Goal: Use online tool/utility: Utilize a website feature to perform a specific function

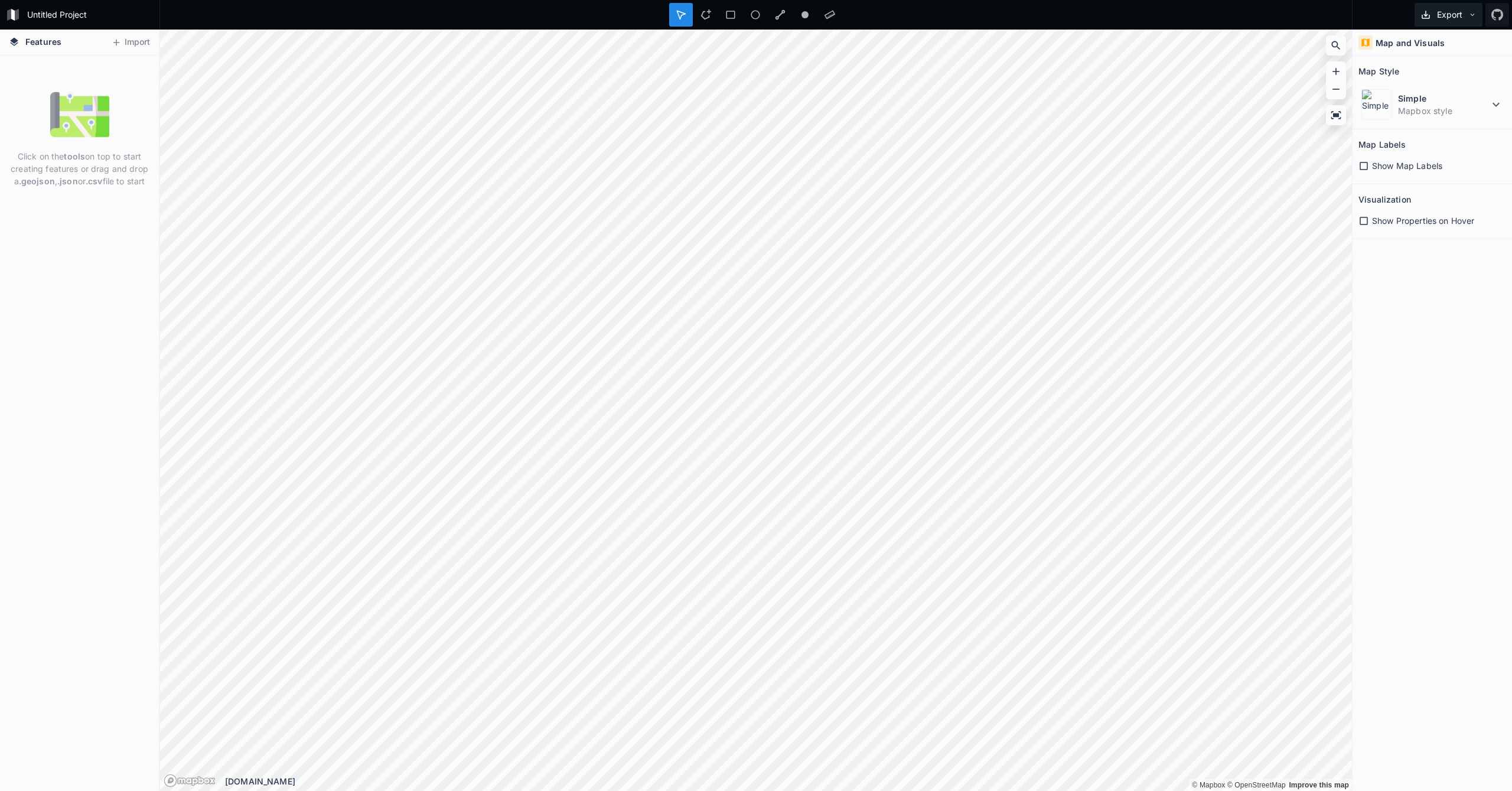
click at [1478, 15] on button "Export" at bounding box center [1448, 14] width 68 height 24
click at [126, 40] on button "Import" at bounding box center [130, 42] width 51 height 19
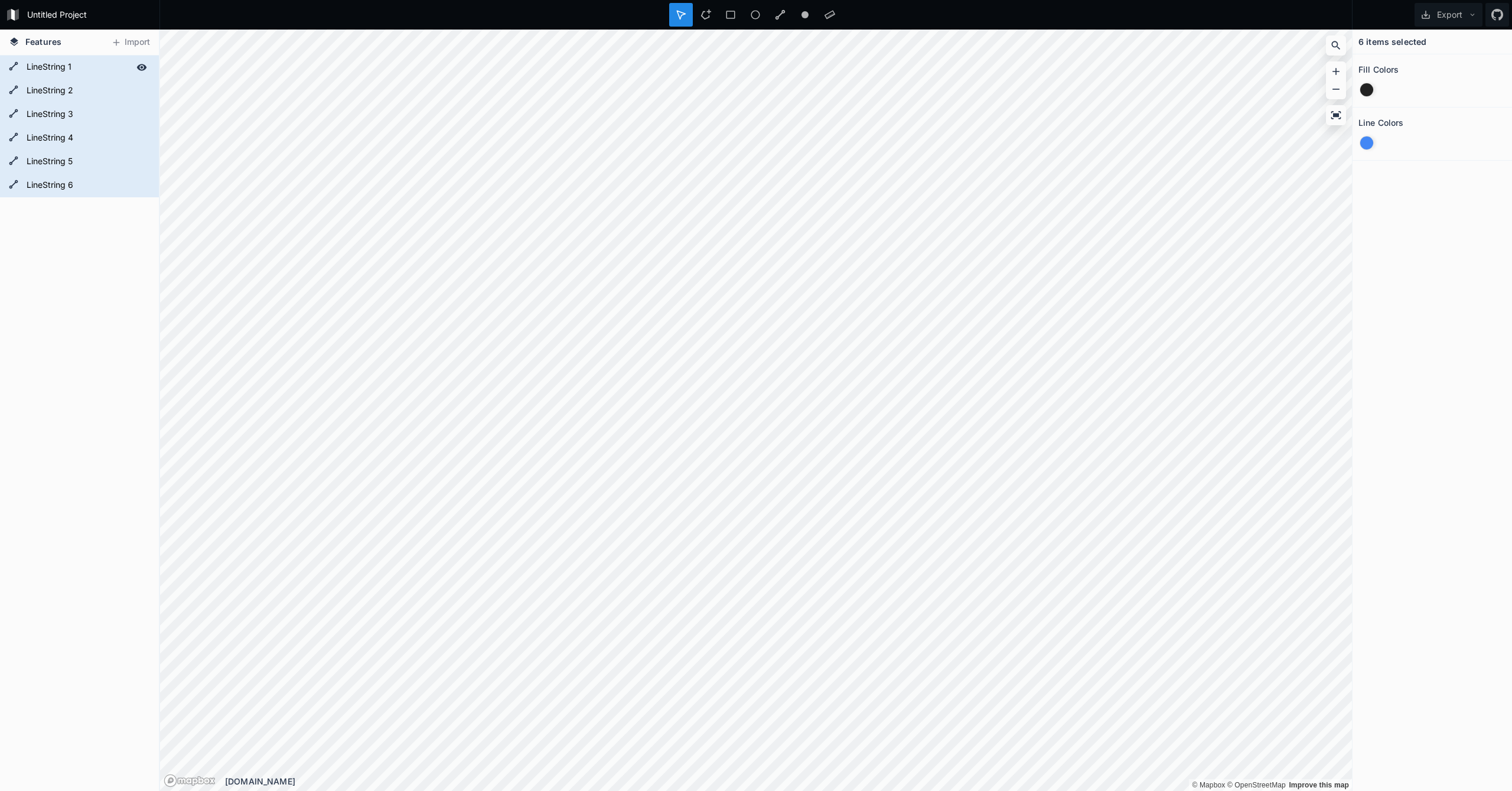
click at [69, 60] on form "LineString 1" at bounding box center [78, 67] width 110 height 17
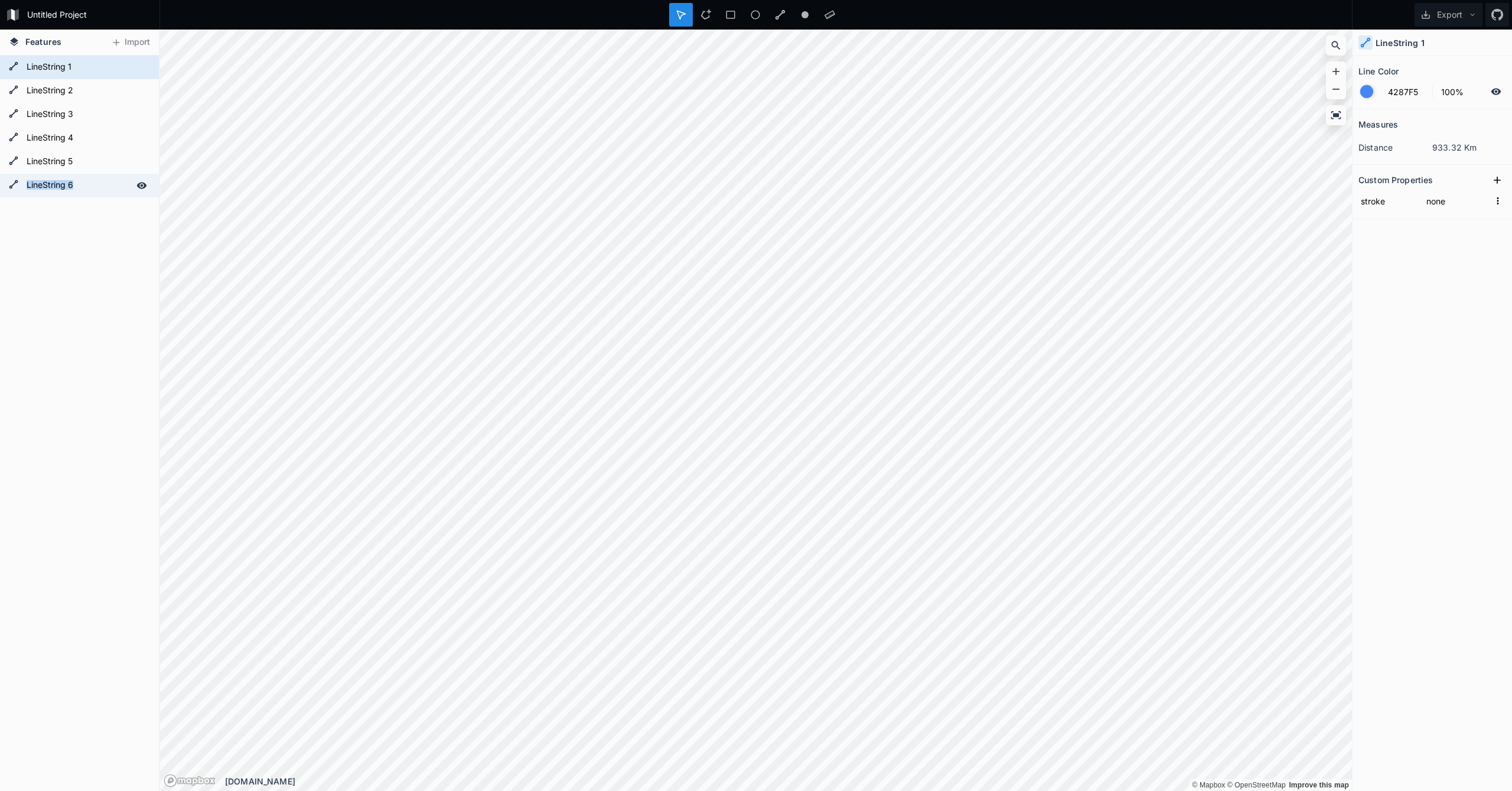
click at [76, 190] on form "LineString 6" at bounding box center [78, 185] width 110 height 17
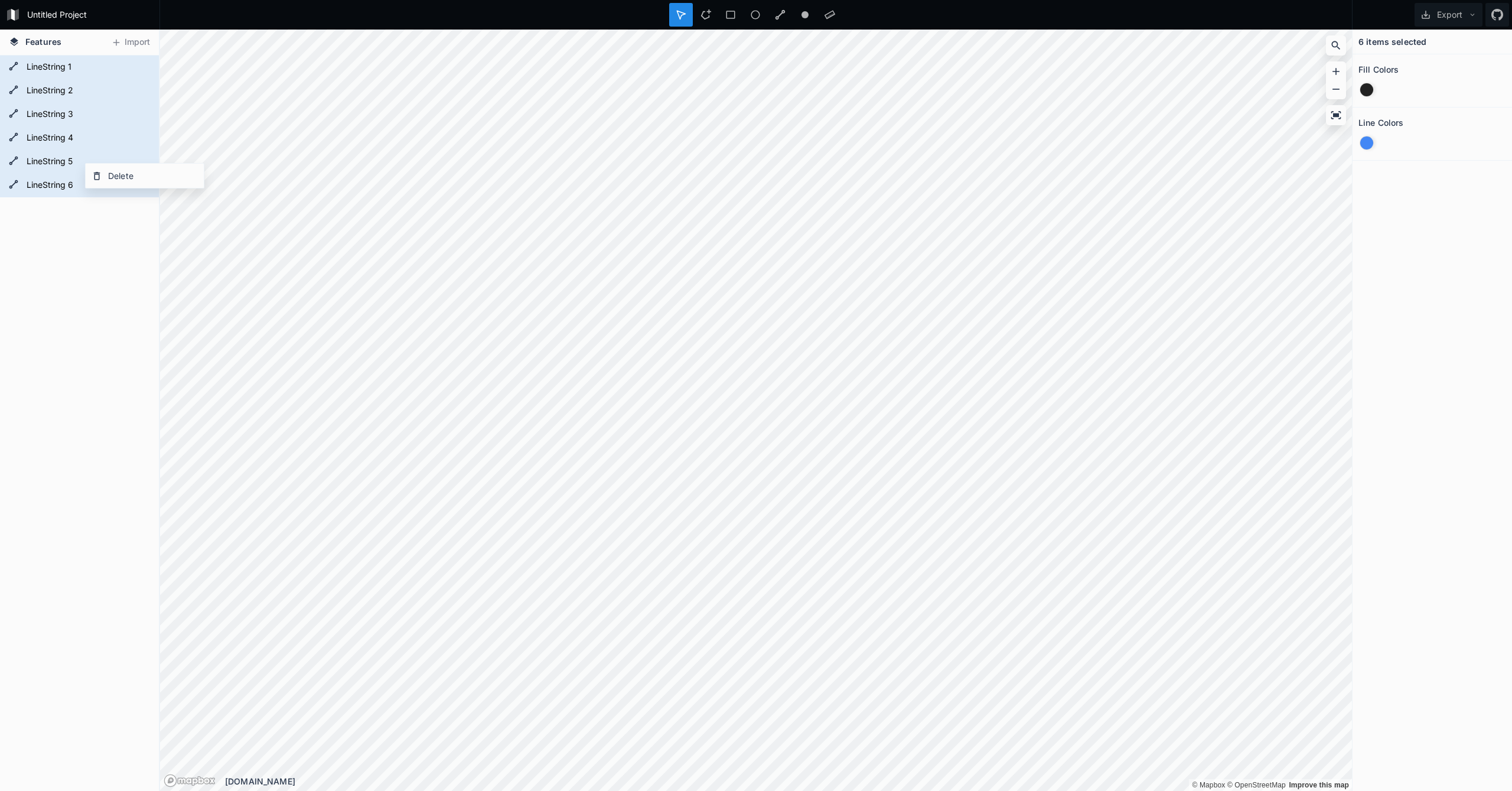
click at [77, 301] on div "LineString 6 LineString 5 LineString 4 LineString 3 LineString 2 LineString 1" at bounding box center [79, 423] width 159 height 736
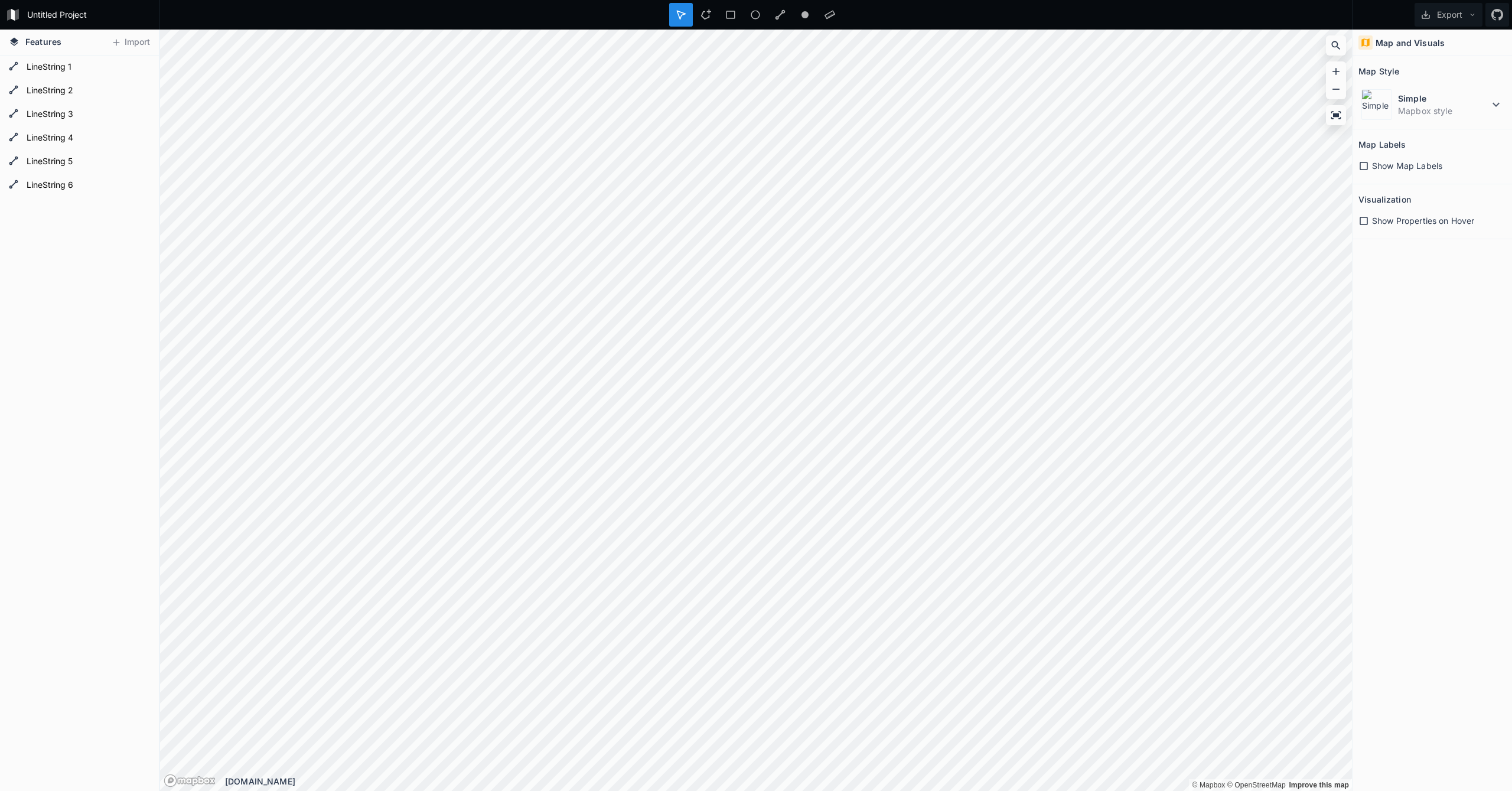
click at [1435, 161] on span "Show Map Labels" at bounding box center [1407, 165] width 71 height 12
click at [1411, 218] on span "Show Properties on Hover" at bounding box center [1423, 220] width 102 height 12
click at [1333, 116] on icon at bounding box center [1336, 114] width 10 height 7
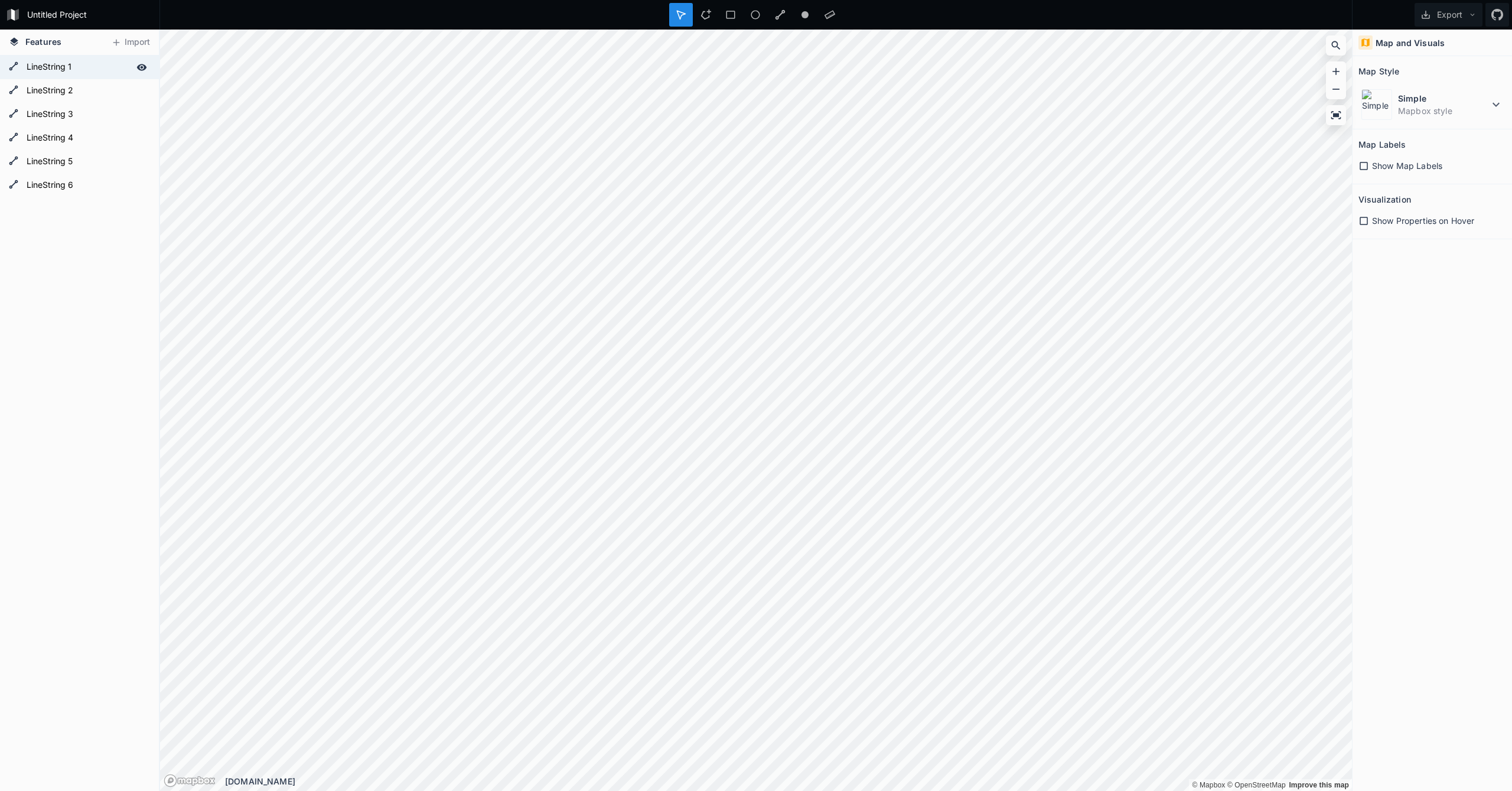
click at [44, 71] on form "LineString 1" at bounding box center [78, 67] width 110 height 17
click at [1502, 198] on icon "button" at bounding box center [1498, 201] width 11 height 11
click at [76, 68] on form "LineString 1" at bounding box center [78, 67] width 110 height 17
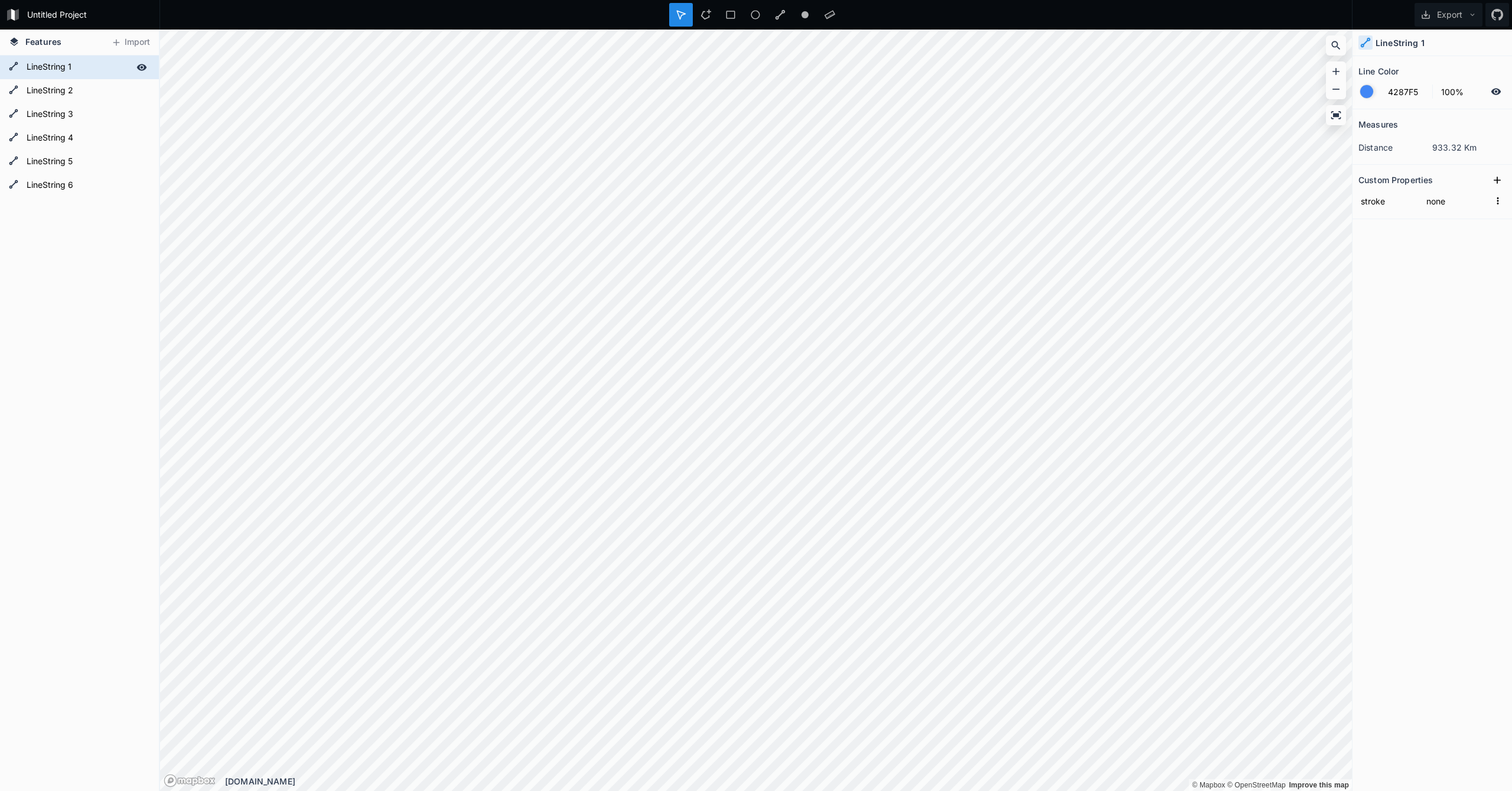
click at [146, 67] on icon at bounding box center [142, 67] width 11 height 11
click at [62, 85] on form "LineString 2" at bounding box center [78, 91] width 110 height 17
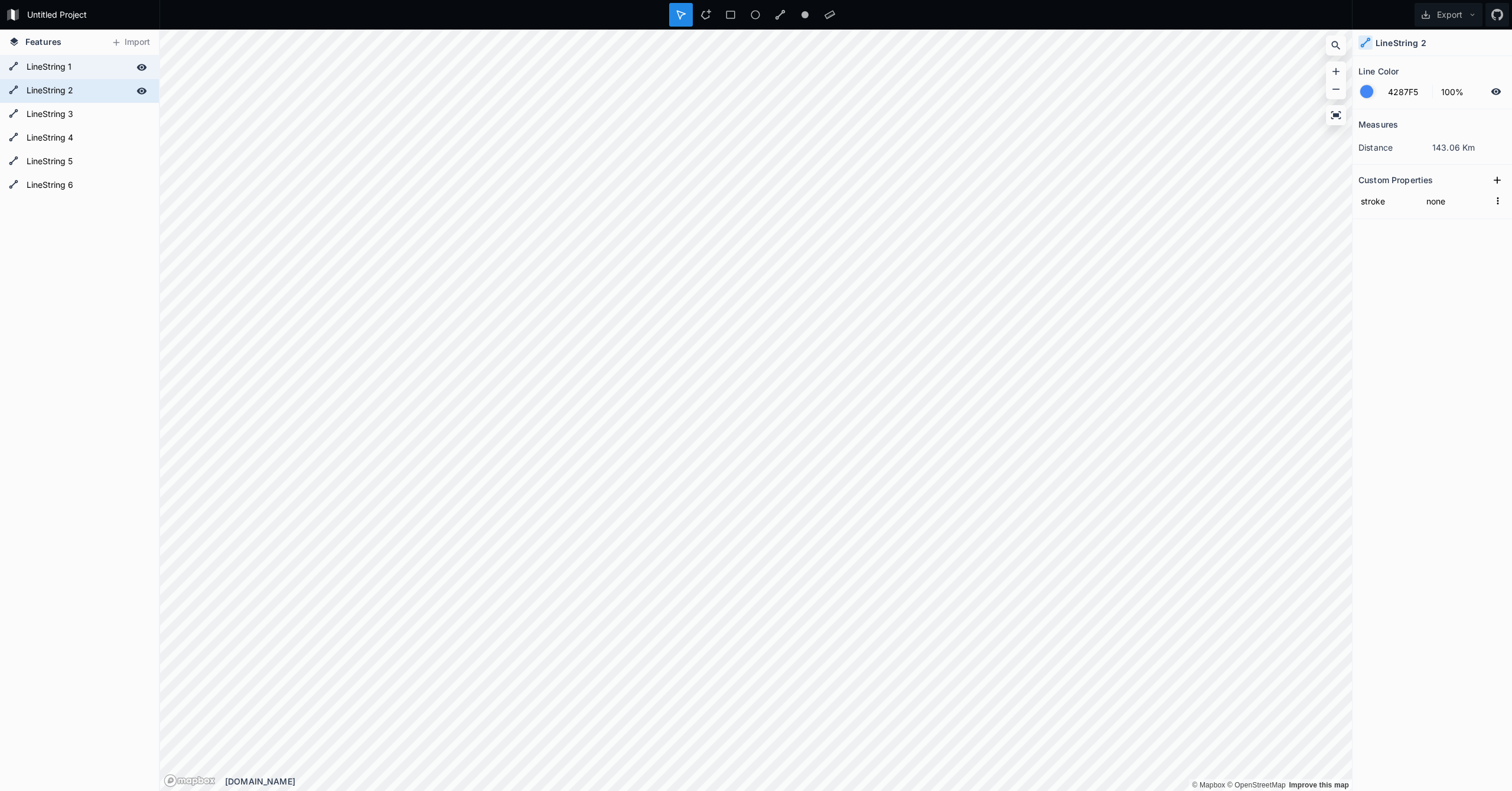
click at [15, 90] on icon at bounding box center [13, 90] width 9 height 9
click at [714, 15] on div at bounding box center [705, 14] width 24 height 24
